Goal: Browse casually

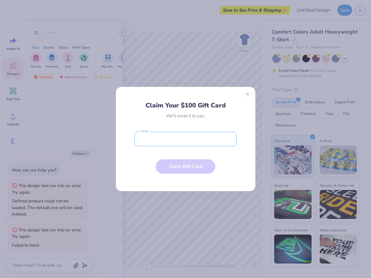
type textarea "x"
click at [185, 139] on input "email" at bounding box center [185, 139] width 102 height 14
click at [248, 94] on button "Close" at bounding box center [248, 94] width 10 height 10
